Goal: Contribute content: Contribute content

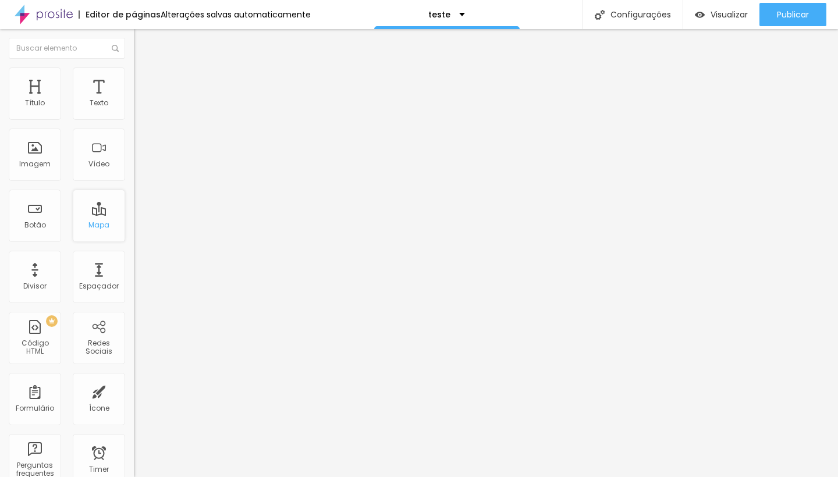
click at [105, 224] on div "Mapa" at bounding box center [98, 225] width 21 height 8
click at [42, 168] on div "Imagem" at bounding box center [34, 164] width 31 height 8
click at [33, 154] on div "Imagem" at bounding box center [35, 155] width 52 height 52
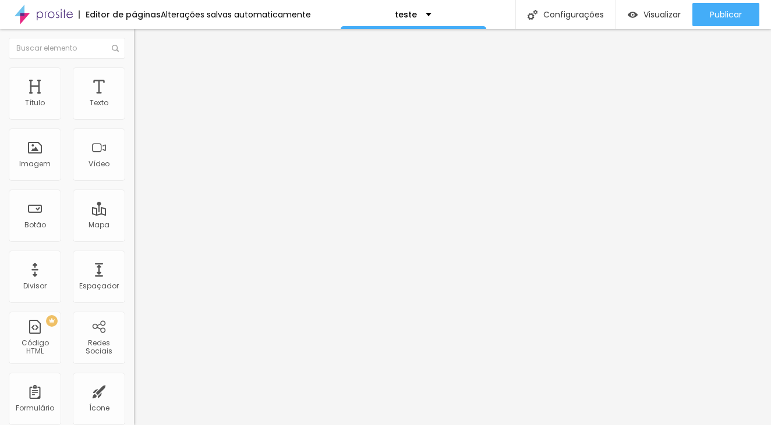
click at [143, 39] on img "button" at bounding box center [147, 42] width 9 height 9
click at [45, 111] on div "Título" at bounding box center [35, 94] width 52 height 52
click at [110, 112] on div "Texto" at bounding box center [99, 94] width 52 height 52
click at [654, 12] on span "Visualizar" at bounding box center [661, 14] width 37 height 9
click at [197, 98] on img at bounding box center [200, 94] width 7 height 7
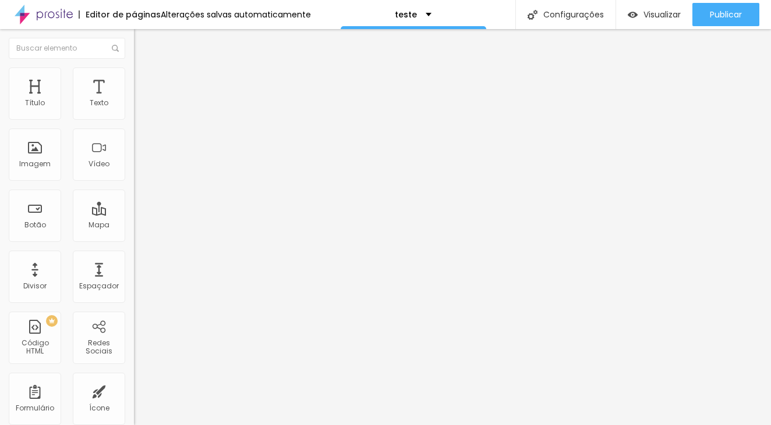
click at [134, 70] on img at bounding box center [139, 73] width 10 height 10
click at [51, 168] on div "Imagem" at bounding box center [35, 155] width 52 height 52
click at [45, 91] on div "Título" at bounding box center [35, 94] width 52 height 52
click at [94, 98] on div "Texto" at bounding box center [99, 94] width 52 height 52
click at [47, 98] on div "Título" at bounding box center [35, 94] width 52 height 52
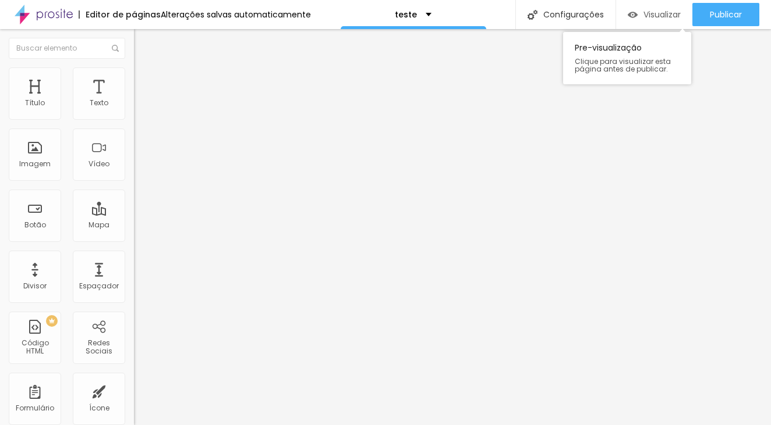
click at [669, 19] on span "Visualizar" at bounding box center [661, 14] width 37 height 9
click at [134, 100] on span "Adicionar imagem" at bounding box center [171, 95] width 75 height 10
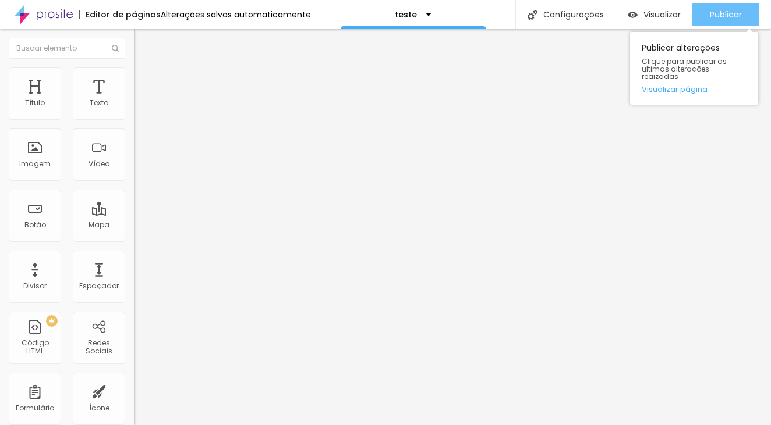
click at [744, 15] on button "Publicar" at bounding box center [725, 14] width 67 height 23
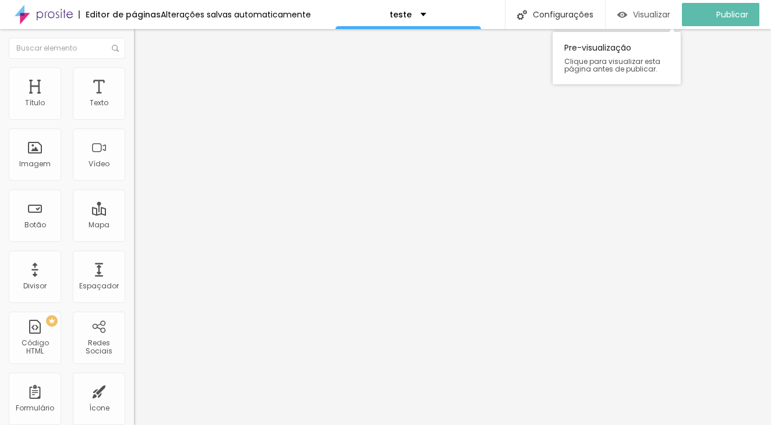
click at [655, 13] on span "Visualizar" at bounding box center [651, 14] width 37 height 9
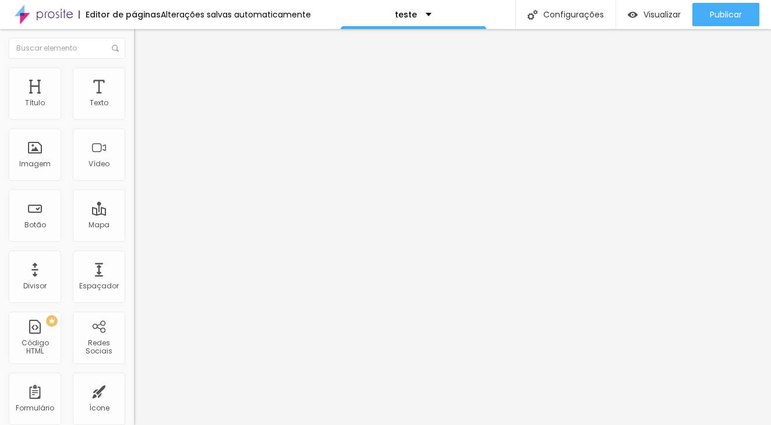
click at [197, 98] on img at bounding box center [200, 94] width 7 height 7
click at [143, 44] on div "Editar Imagem" at bounding box center [182, 42] width 78 height 9
click at [405, 9] on div "teste" at bounding box center [412, 14] width 145 height 29
click at [100, 6] on div "Editor de páginas Alterações salvas automaticamente" at bounding box center [155, 14] width 311 height 29
click at [55, 9] on img at bounding box center [44, 14] width 58 height 29
